Goal: Navigation & Orientation: Go to known website

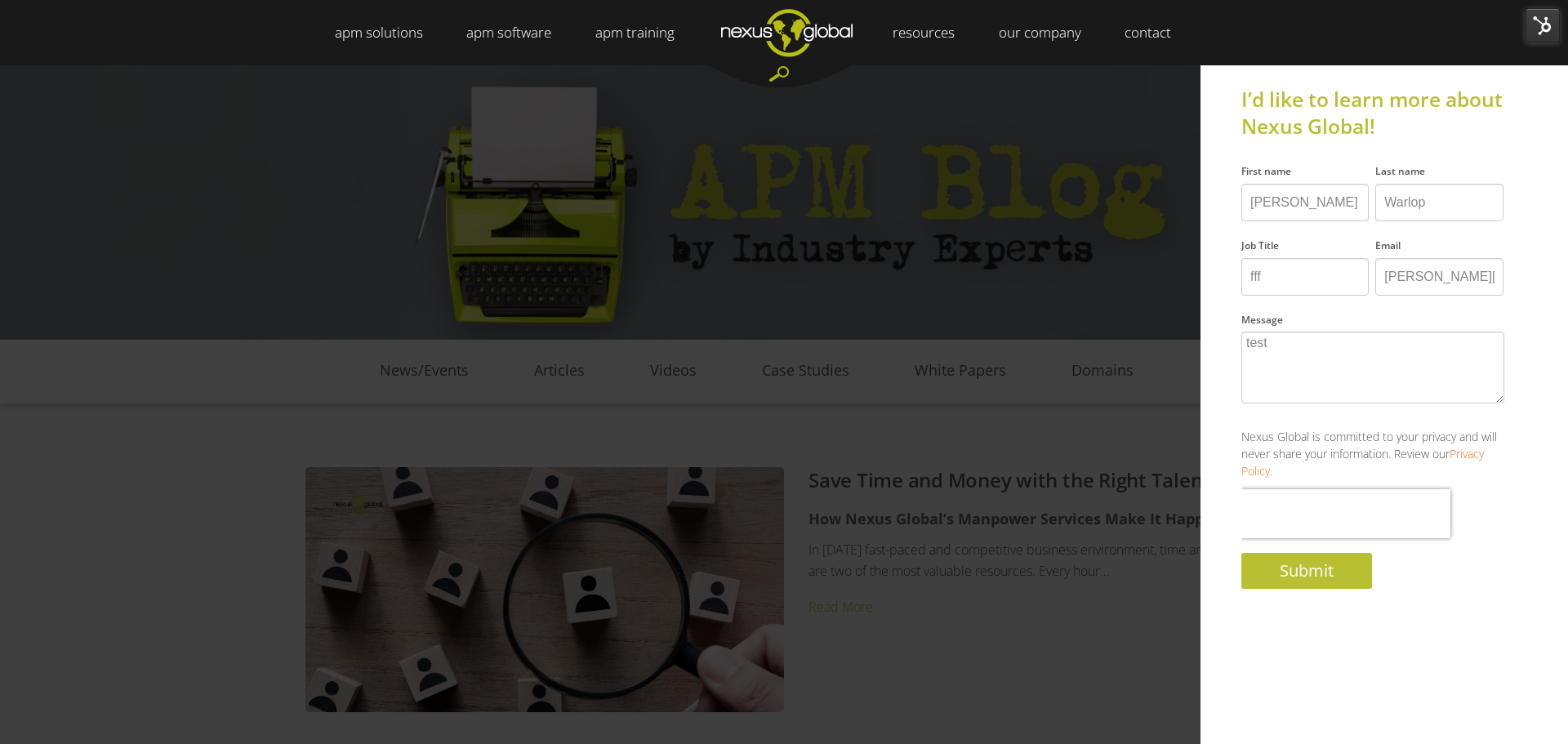
click at [1546, 30] on img at bounding box center [1543, 25] width 35 height 35
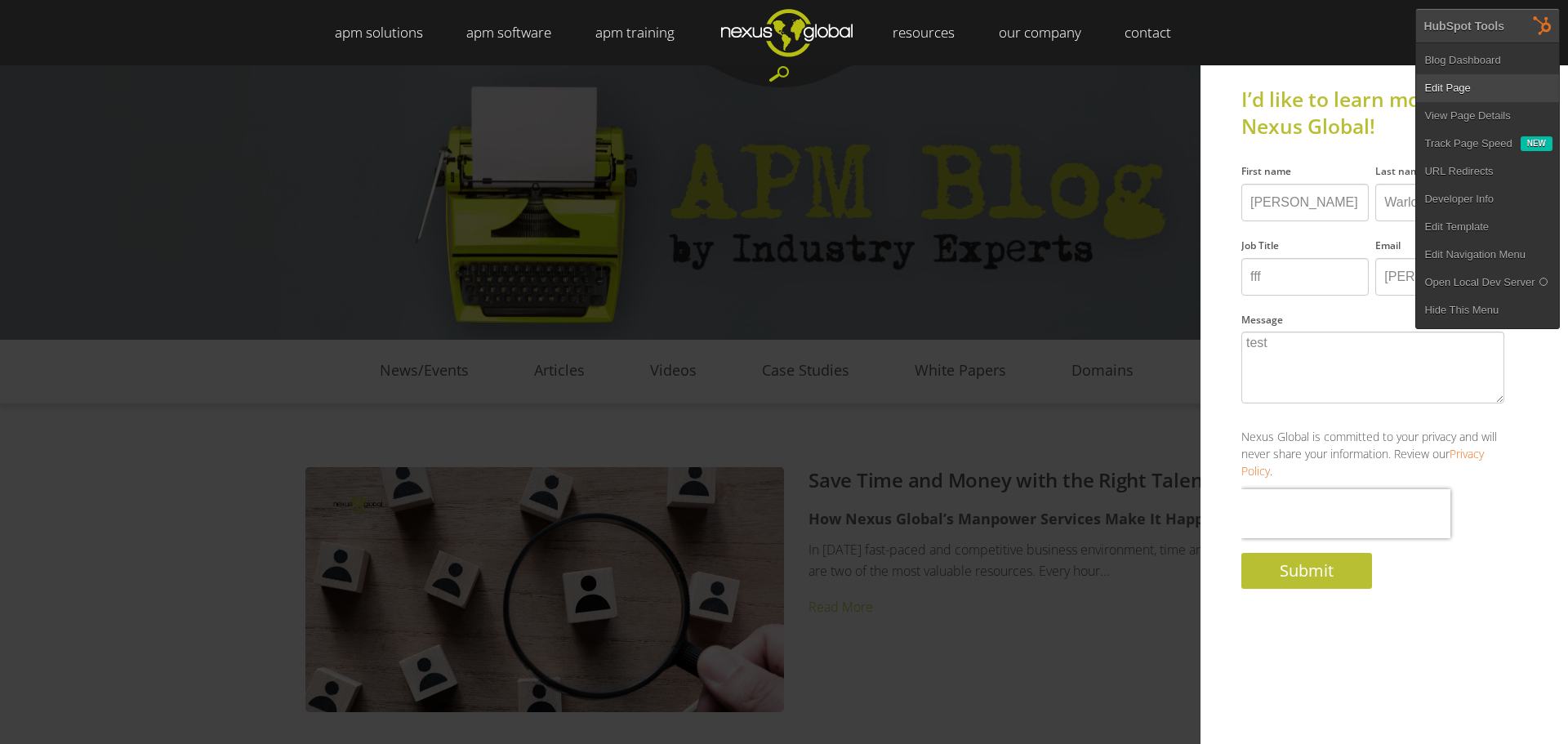
click at [1474, 86] on link "Edit Page" at bounding box center [1487, 88] width 143 height 28
